Goal: Find specific page/section: Find specific page/section

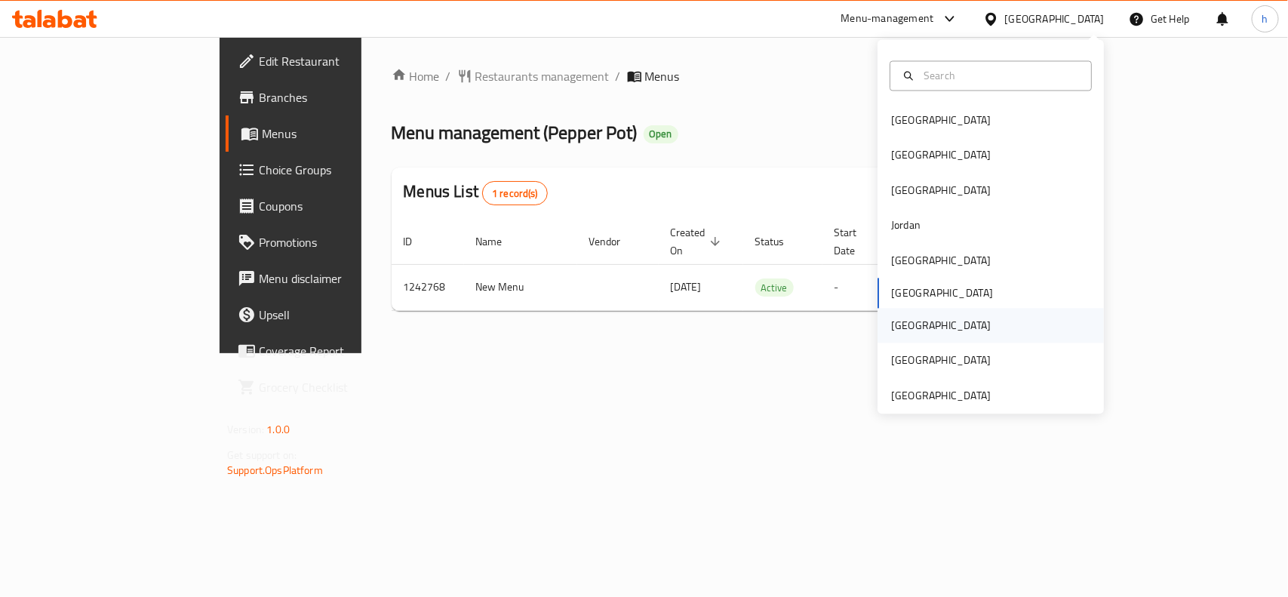
click at [898, 323] on div "Qatar" at bounding box center [941, 326] width 100 height 17
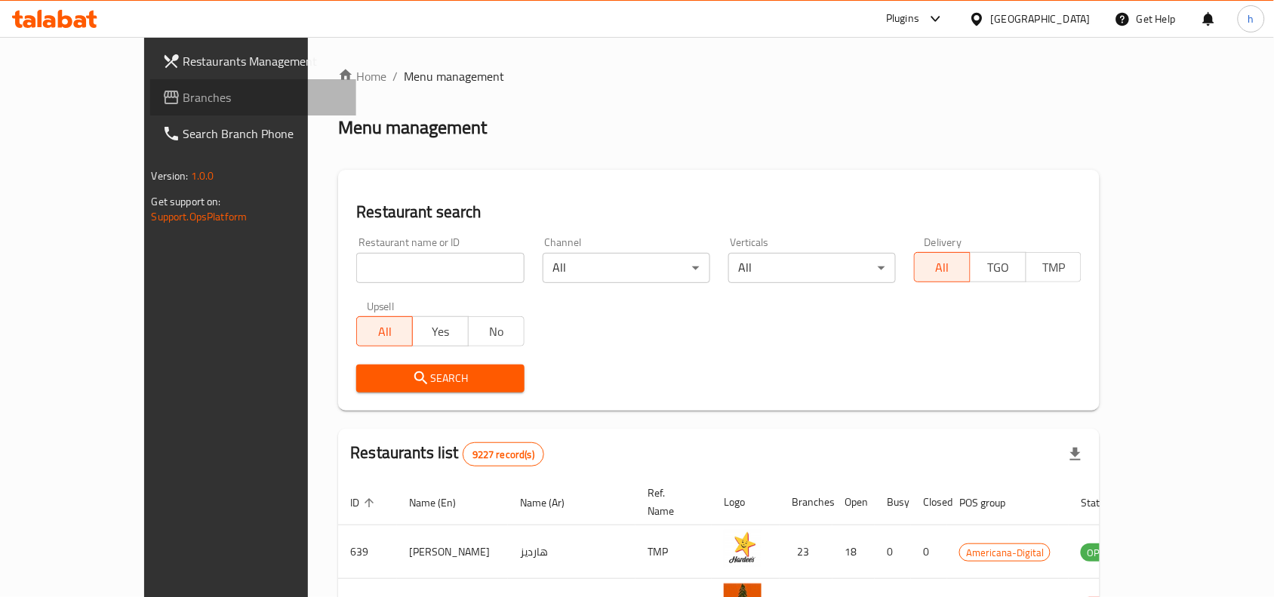
click at [183, 95] on span "Branches" at bounding box center [264, 97] width 162 height 18
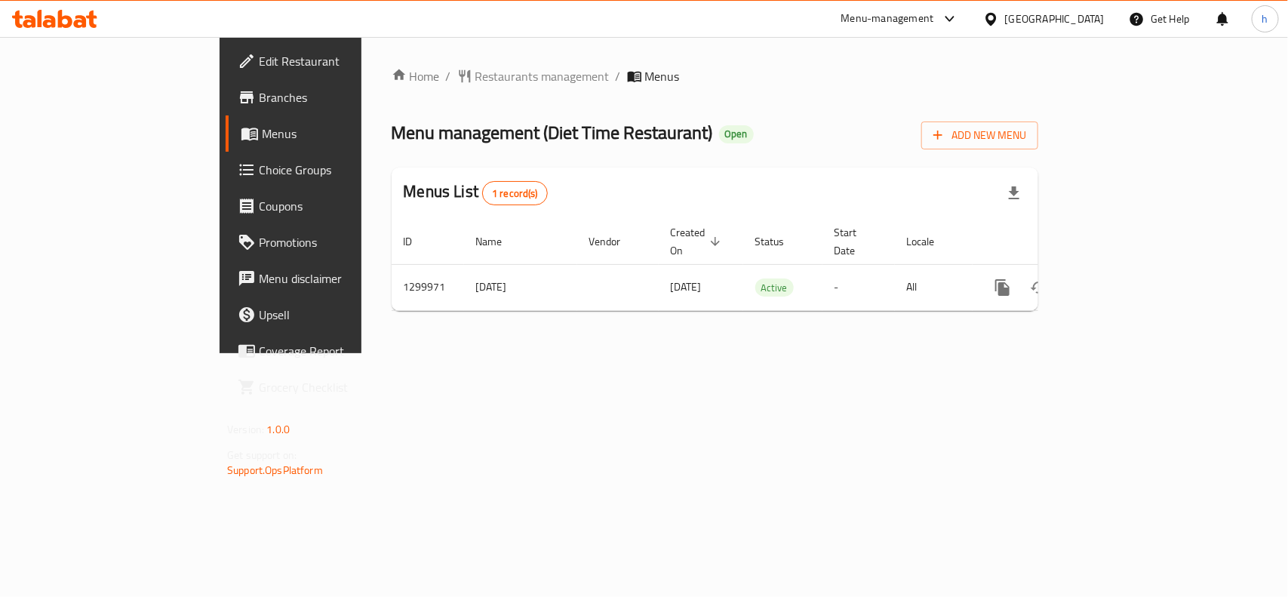
click at [1092, 14] on div "Qatar" at bounding box center [1055, 19] width 100 height 17
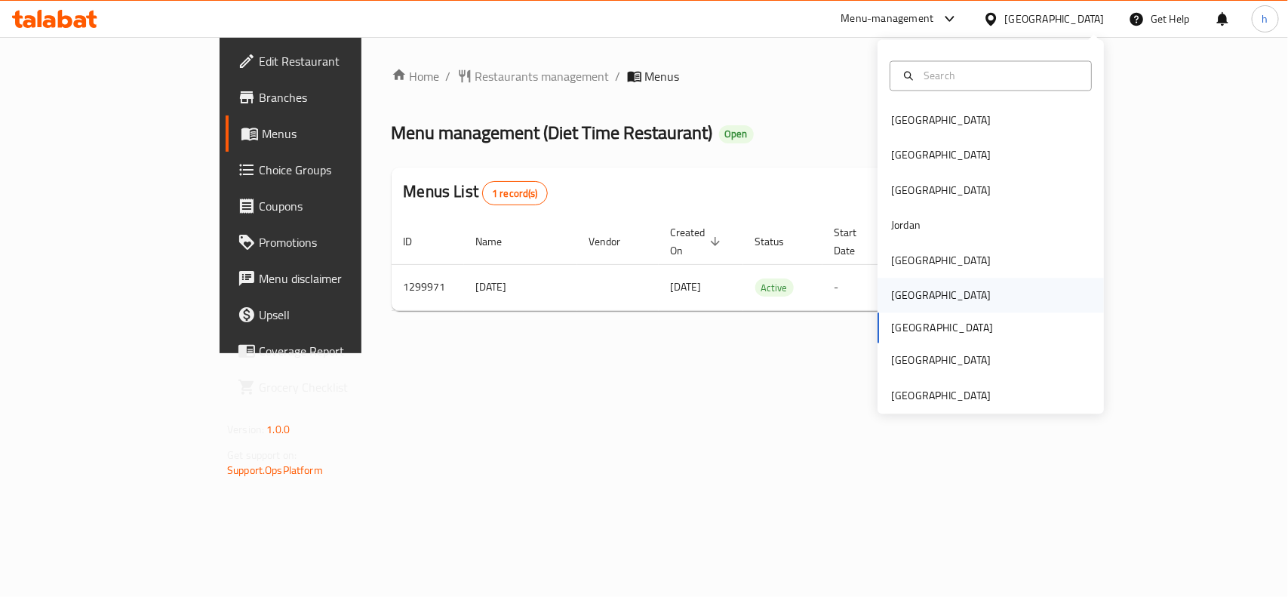
click at [891, 292] on div "[GEOGRAPHIC_DATA]" at bounding box center [941, 296] width 100 height 17
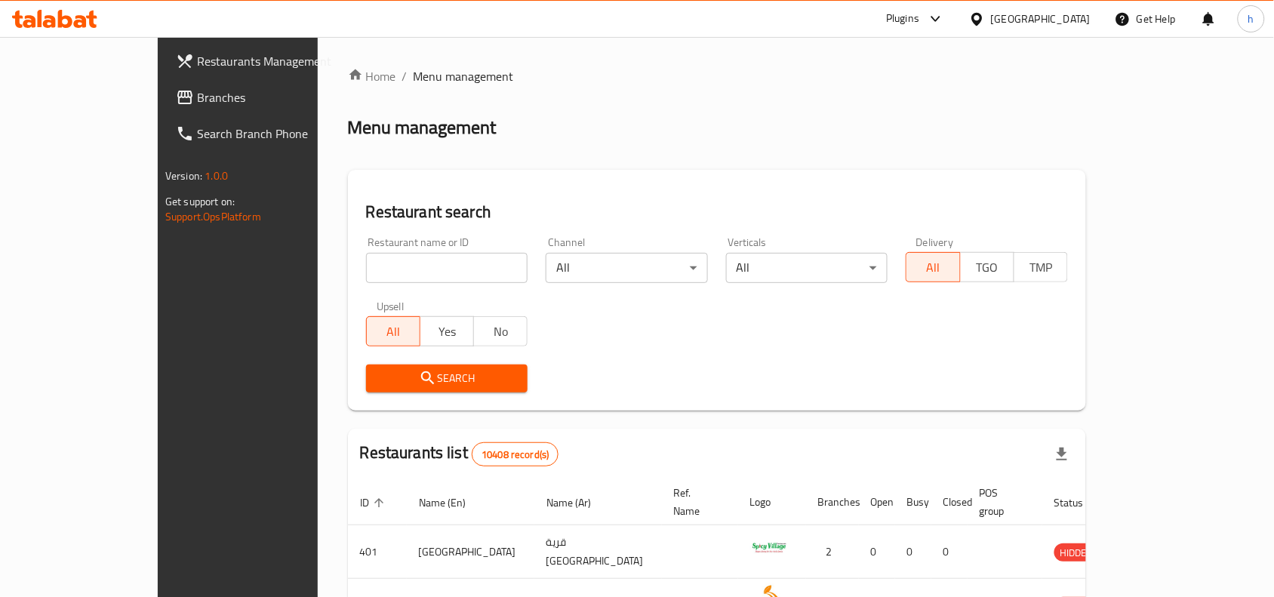
click at [197, 97] on span "Branches" at bounding box center [278, 97] width 162 height 18
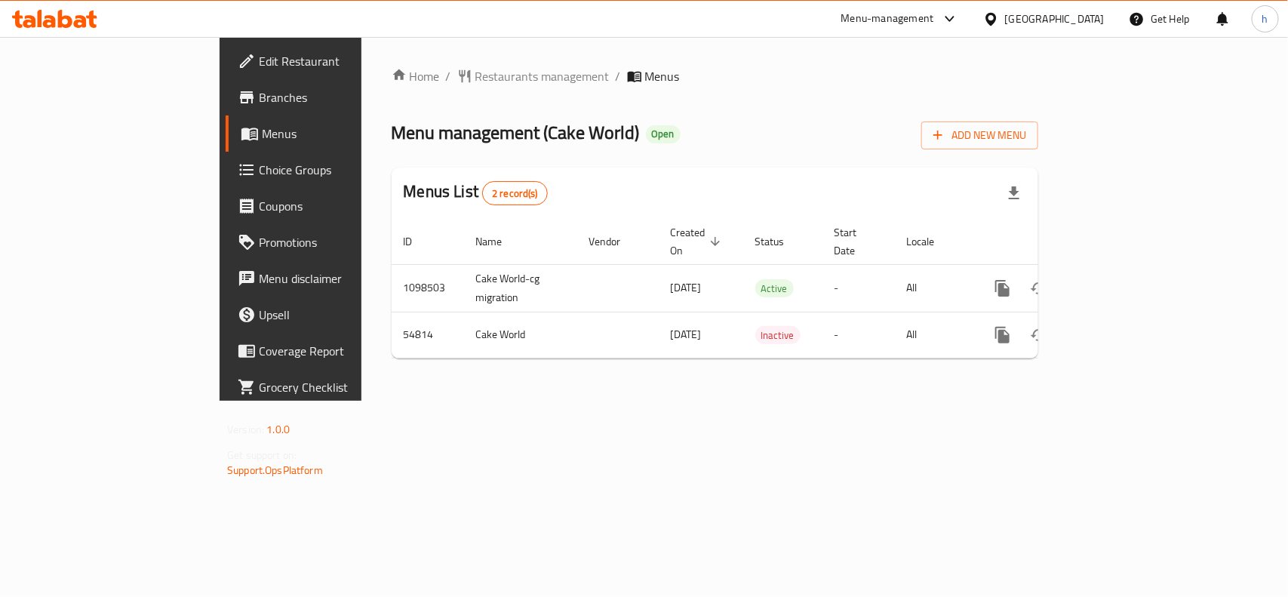
click at [1080, 20] on div "[GEOGRAPHIC_DATA]" at bounding box center [1055, 19] width 100 height 17
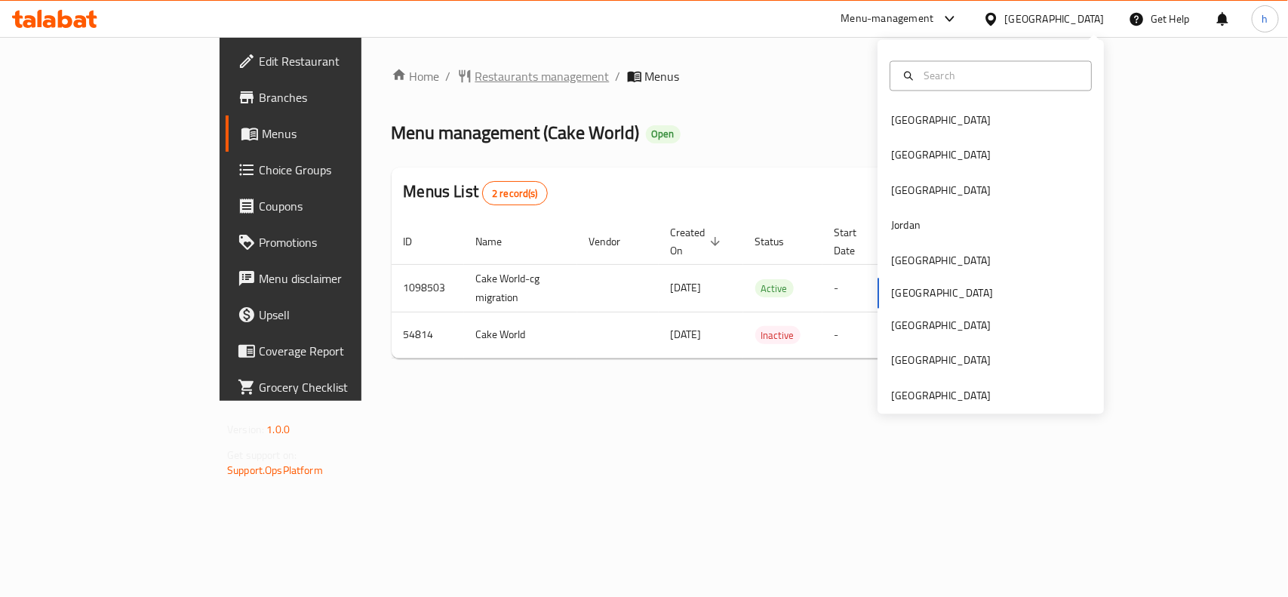
click at [476, 80] on span "Restaurants management" at bounding box center [543, 76] width 134 height 18
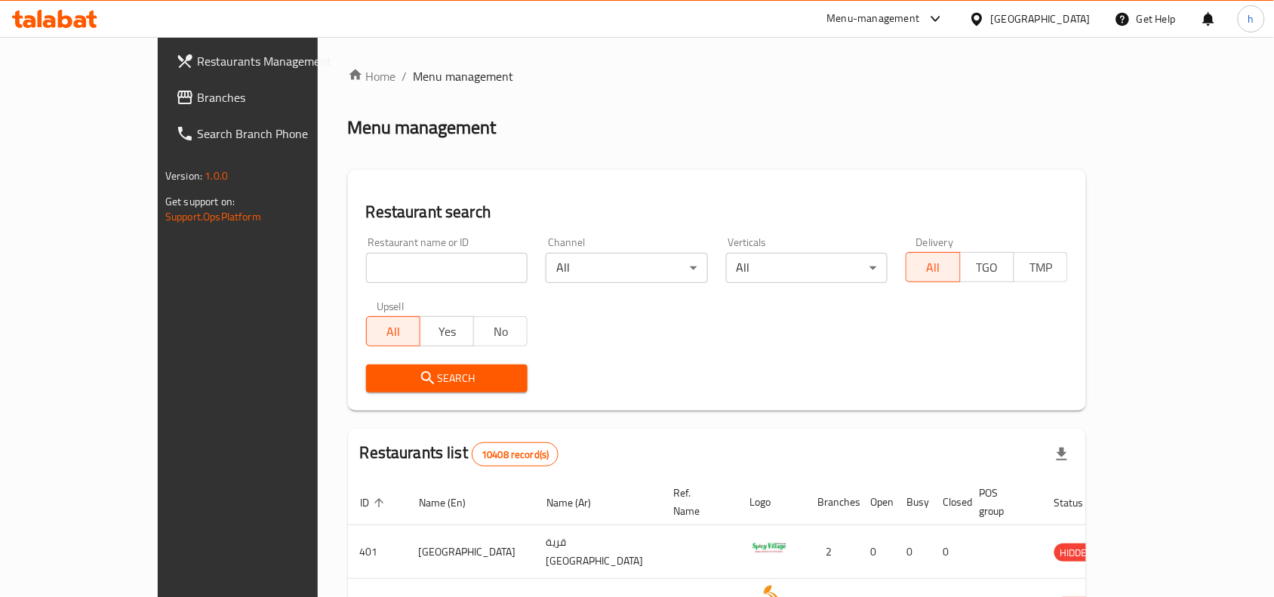
click at [197, 89] on span "Branches" at bounding box center [278, 97] width 162 height 18
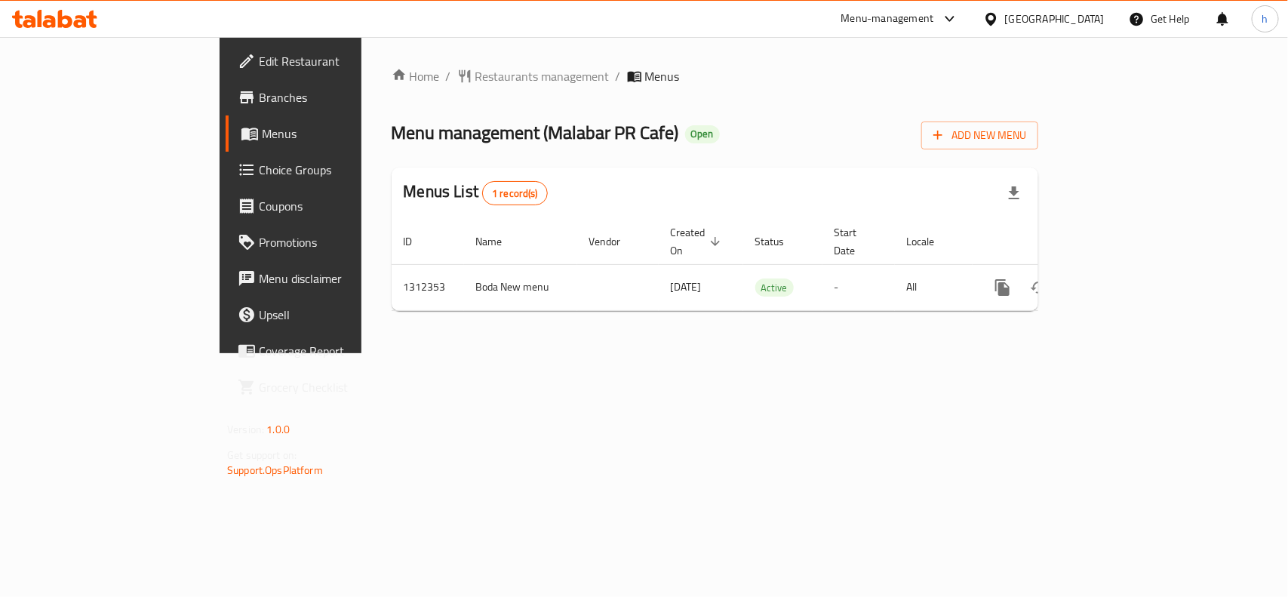
click at [362, 197] on div "Home / Restaurants management / Menus Menu management ( Malabar PR Cafe ) Open …" at bounding box center [715, 195] width 707 height 316
click at [476, 68] on span "Restaurants management" at bounding box center [543, 76] width 134 height 18
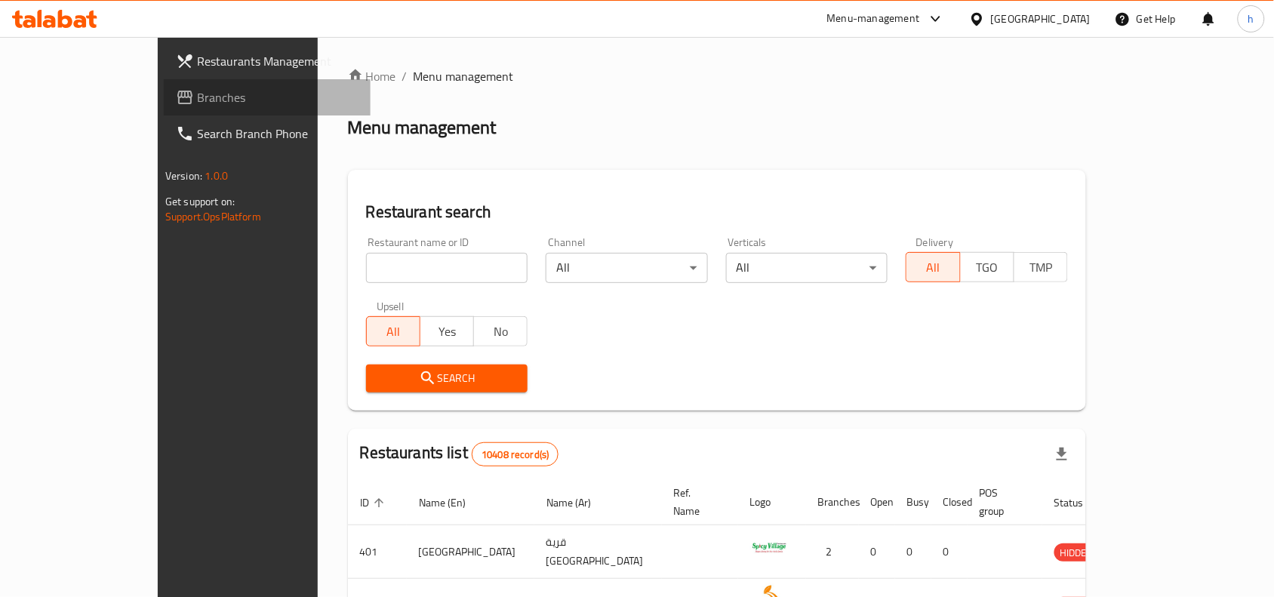
click at [197, 102] on span "Branches" at bounding box center [278, 97] width 162 height 18
